Goal: Book appointment/travel/reservation

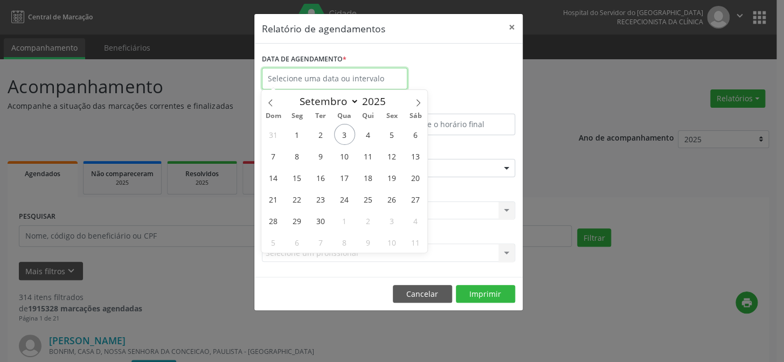
click at [313, 74] on input "text" at bounding box center [335, 79] width 146 height 22
click at [342, 133] on span "3" at bounding box center [344, 134] width 21 height 21
type input "[DATE]"
click at [342, 133] on span "3" at bounding box center [344, 134] width 21 height 21
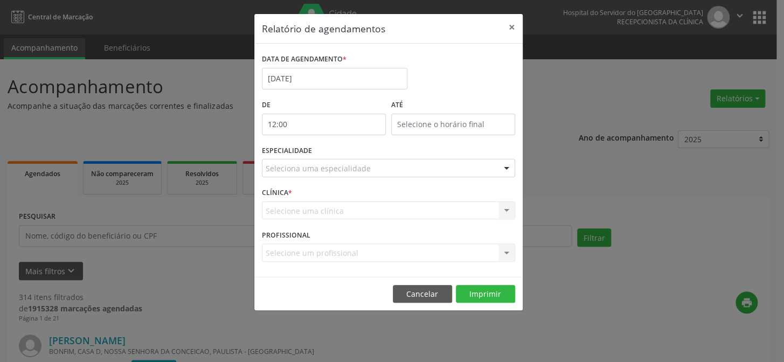
click at [296, 121] on input "12:00" at bounding box center [324, 125] width 124 height 22
click at [338, 154] on span at bounding box center [339, 152] width 8 height 11
type input "11:00"
type input "11"
click at [338, 154] on span at bounding box center [339, 152] width 8 height 11
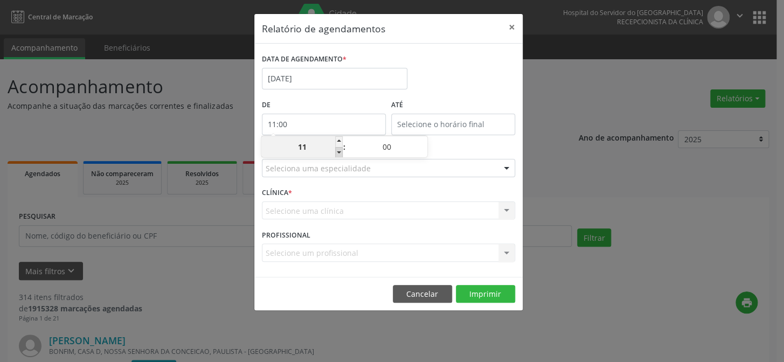
type input "10:00"
type input "10"
click at [338, 154] on span at bounding box center [339, 152] width 8 height 11
type input "09:00"
type input "09"
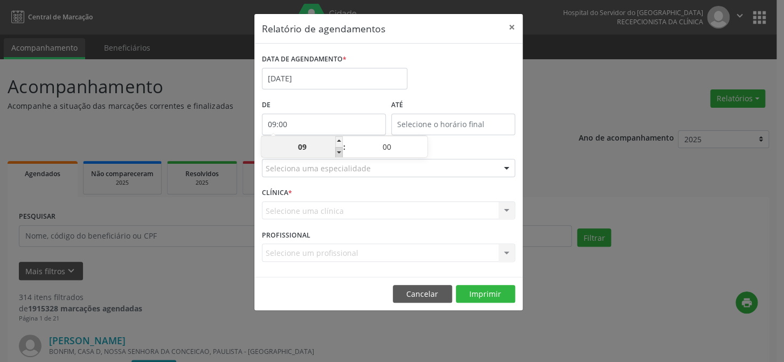
click at [338, 154] on span at bounding box center [339, 152] width 8 height 11
type input "08:00"
type input "08"
click at [338, 154] on span at bounding box center [339, 152] width 8 height 11
type input "07:00"
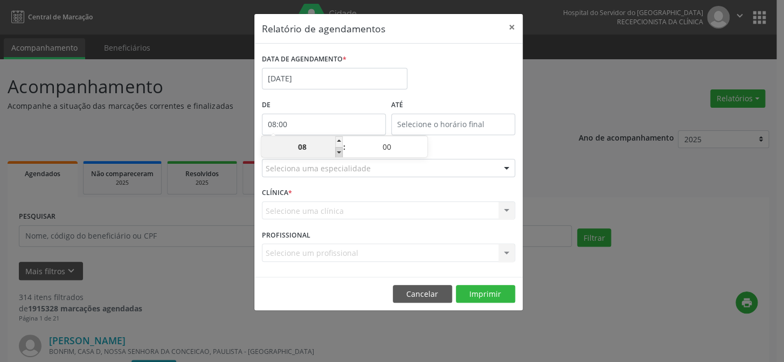
type input "07"
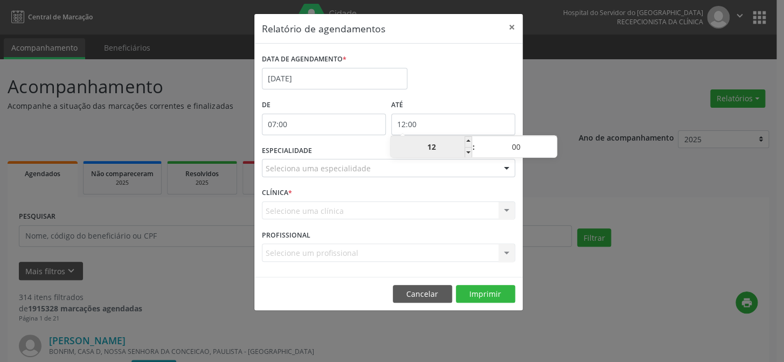
click at [437, 126] on input "12:00" at bounding box center [453, 125] width 124 height 22
click at [469, 142] on span at bounding box center [469, 141] width 8 height 11
type input "13:00"
type input "13"
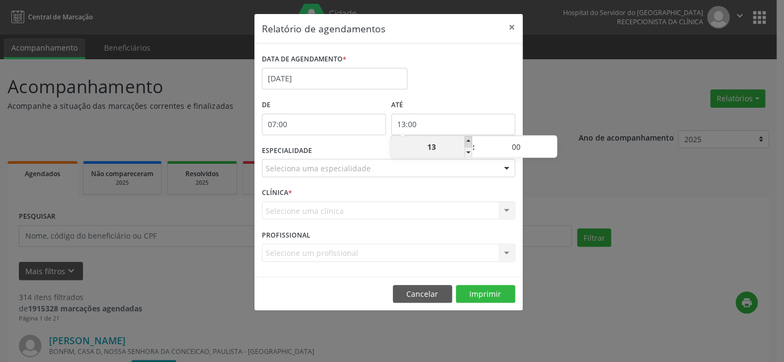
click at [469, 142] on span at bounding box center [469, 141] width 8 height 11
type input "14:00"
type input "14"
click at [469, 142] on span at bounding box center [469, 141] width 8 height 11
type input "15:00"
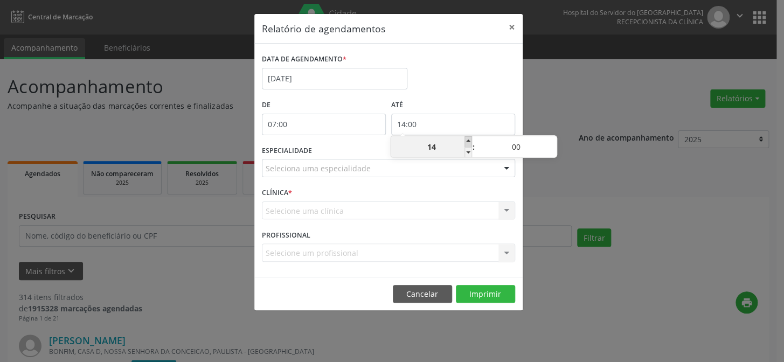
type input "15"
click at [469, 142] on span at bounding box center [469, 141] width 8 height 11
type input "16:00"
type input "16"
click at [469, 142] on span at bounding box center [469, 141] width 8 height 11
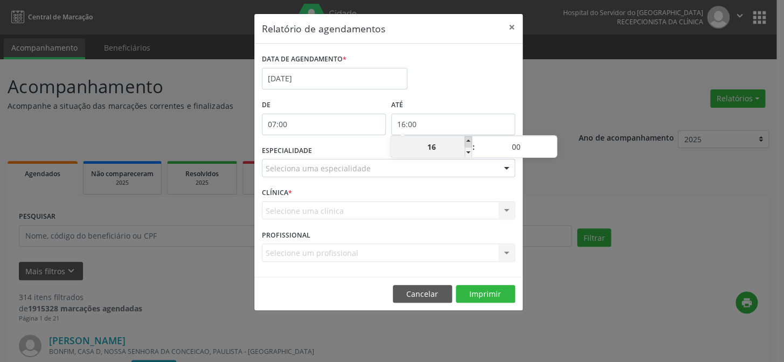
type input "17:00"
type input "17"
click at [469, 142] on span at bounding box center [469, 141] width 8 height 11
type input "18:00"
type input "18"
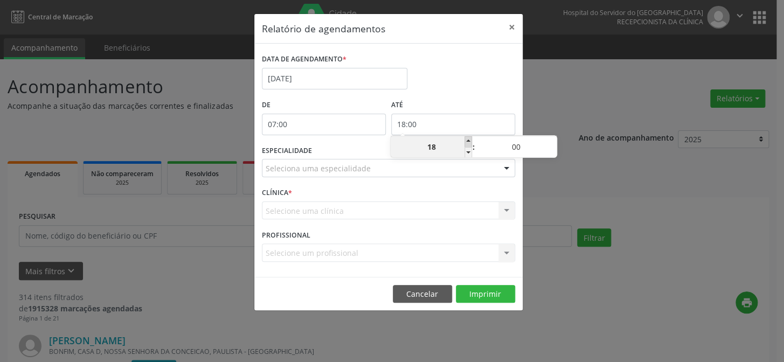
click at [469, 142] on span at bounding box center [469, 141] width 8 height 11
type input "19:00"
type input "19"
click at [469, 142] on span at bounding box center [469, 141] width 8 height 11
type input "20:00"
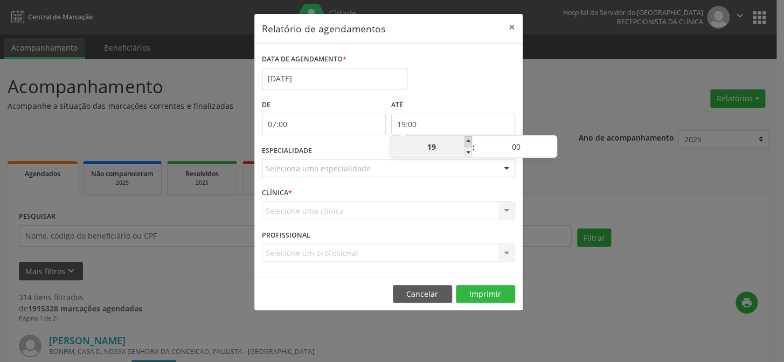
type input "20"
click at [469, 142] on span at bounding box center [469, 141] width 8 height 11
type input "21:00"
type input "21"
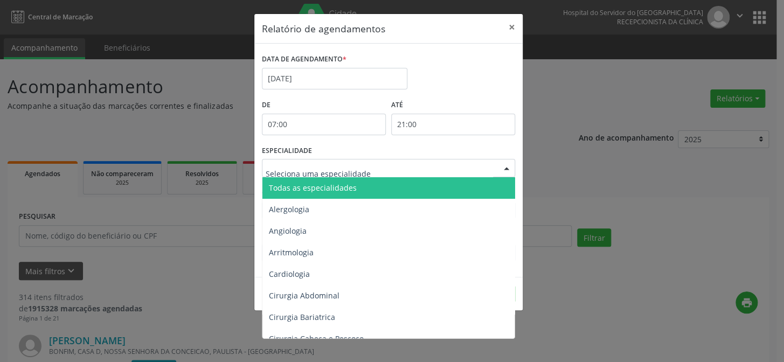
click at [509, 167] on div at bounding box center [507, 169] width 16 height 18
click at [492, 186] on span "Todas as especialidades" at bounding box center [389, 188] width 254 height 22
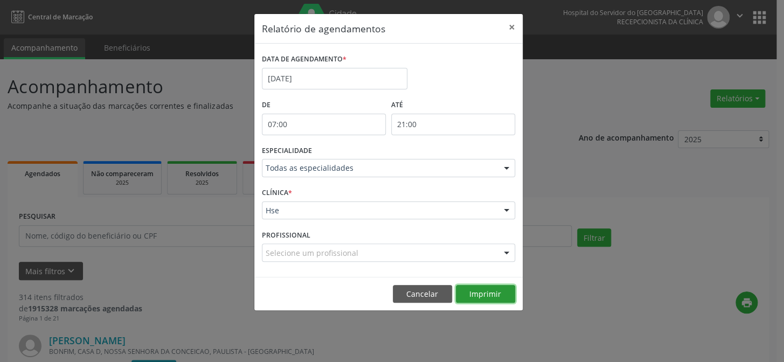
click at [489, 296] on button "Imprimir" at bounding box center [485, 294] width 59 height 18
